Goal: Information Seeking & Learning: Learn about a topic

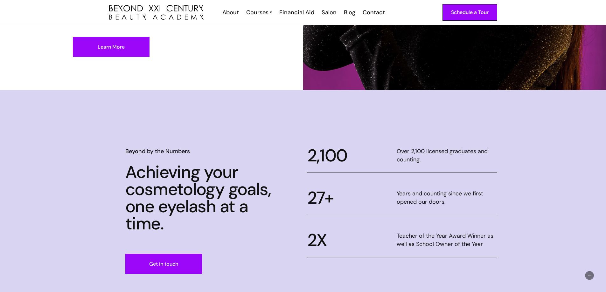
scroll to position [223, 0]
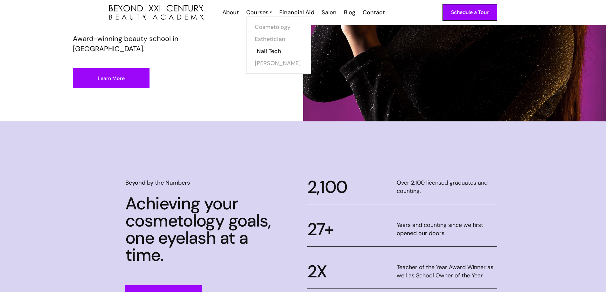
click at [272, 50] on link "Nail Tech" at bounding box center [281, 51] width 48 height 12
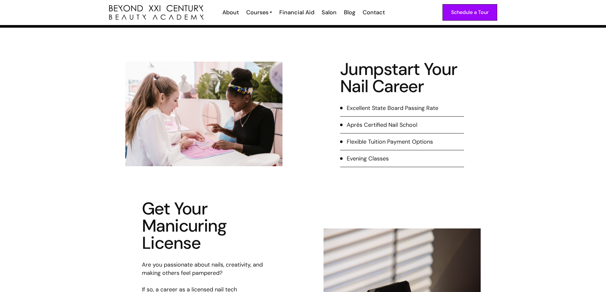
scroll to position [127, 0]
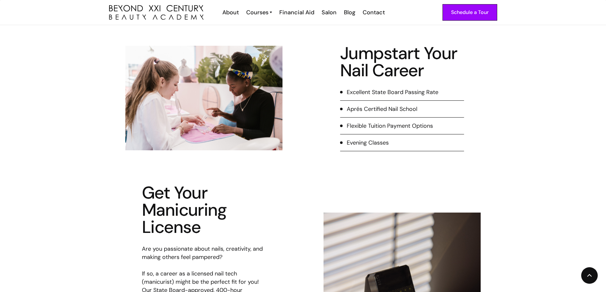
click at [381, 118] on ul "Excellent State Board Passing Rate Aprés Certified Nail School Flexible Tuition…" at bounding box center [402, 119] width 124 height 63
click at [378, 131] on li "Flexible Tuition Payment Options" at bounding box center [402, 128] width 124 height 13
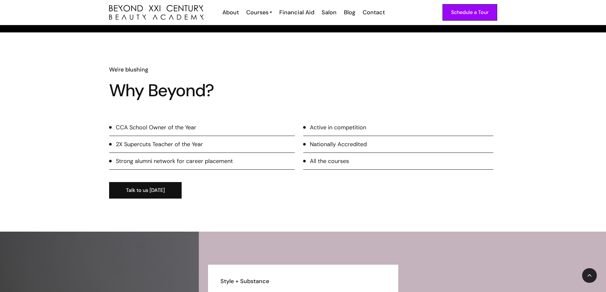
scroll to position [795, 0]
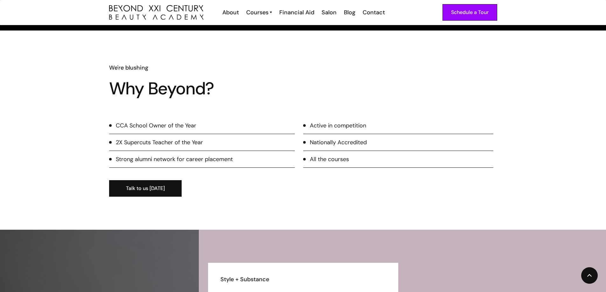
click at [165, 122] on div "CCA School Owner of the Year" at bounding box center [156, 125] width 80 height 8
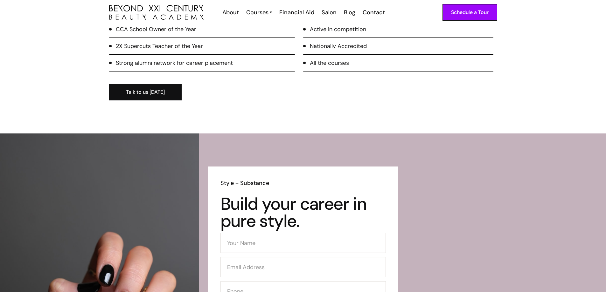
scroll to position [767, 0]
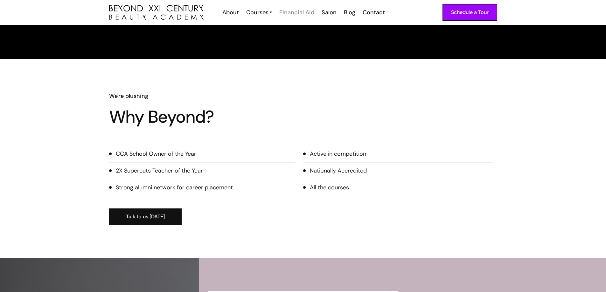
click at [288, 13] on div "Financial Aid" at bounding box center [296, 12] width 35 height 8
